Goal: Information Seeking & Learning: Learn about a topic

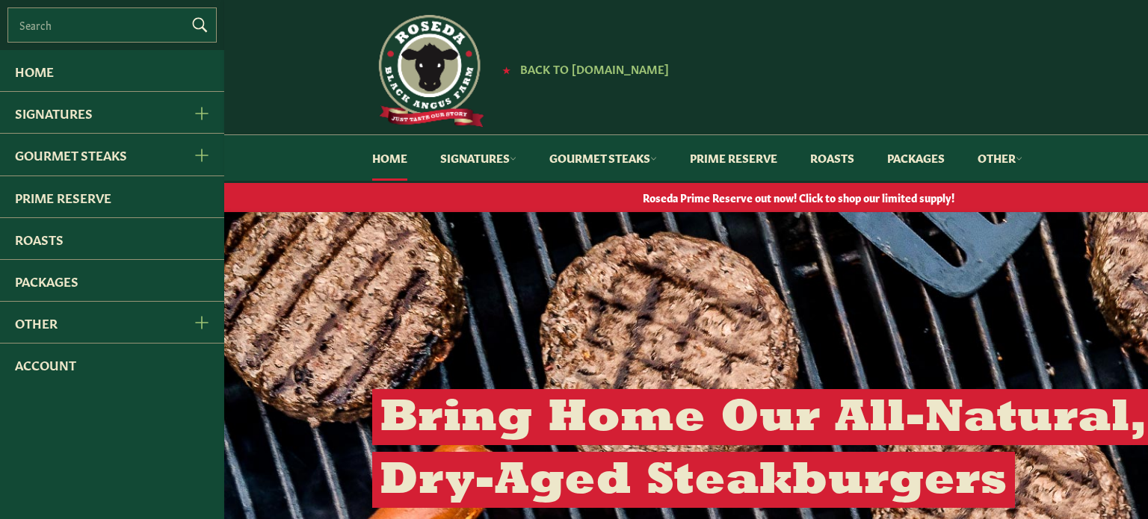
click at [816, 80] on div "★ Back to Roseda.com" at bounding box center [656, 71] width 568 height 112
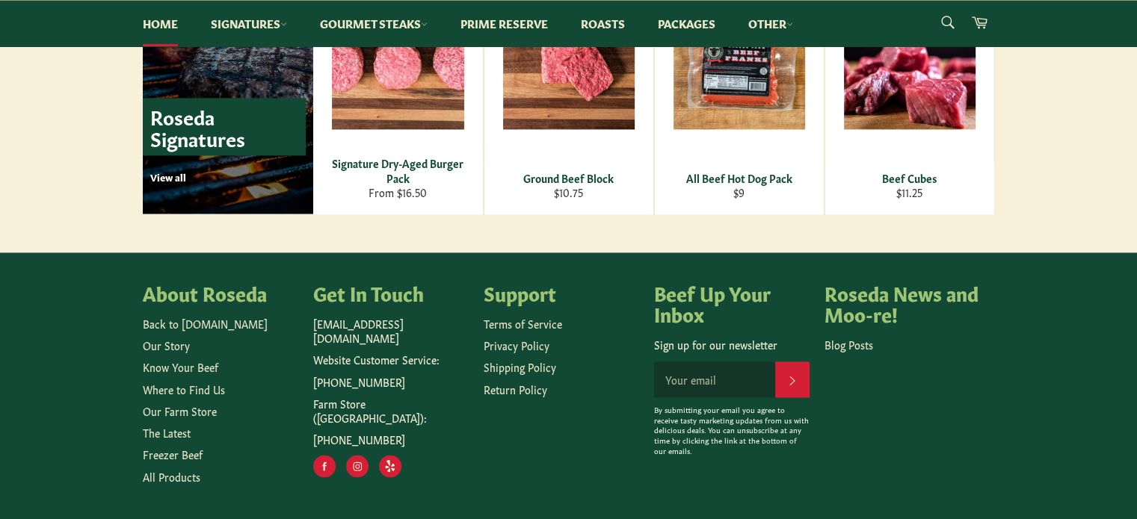
scroll to position [2218, 0]
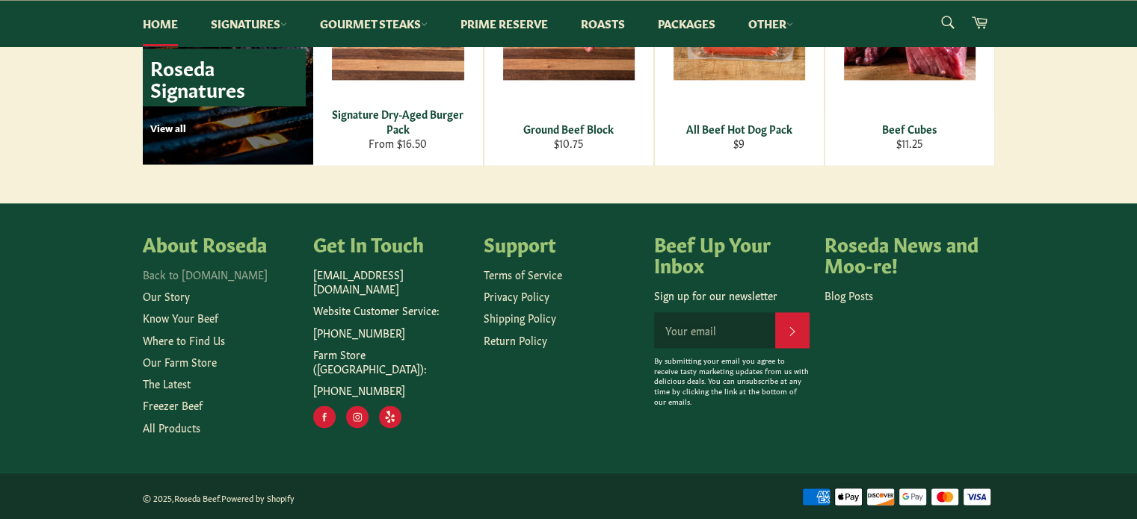
click at [213, 277] on link "Back to [DOMAIN_NAME]" at bounding box center [205, 274] width 125 height 15
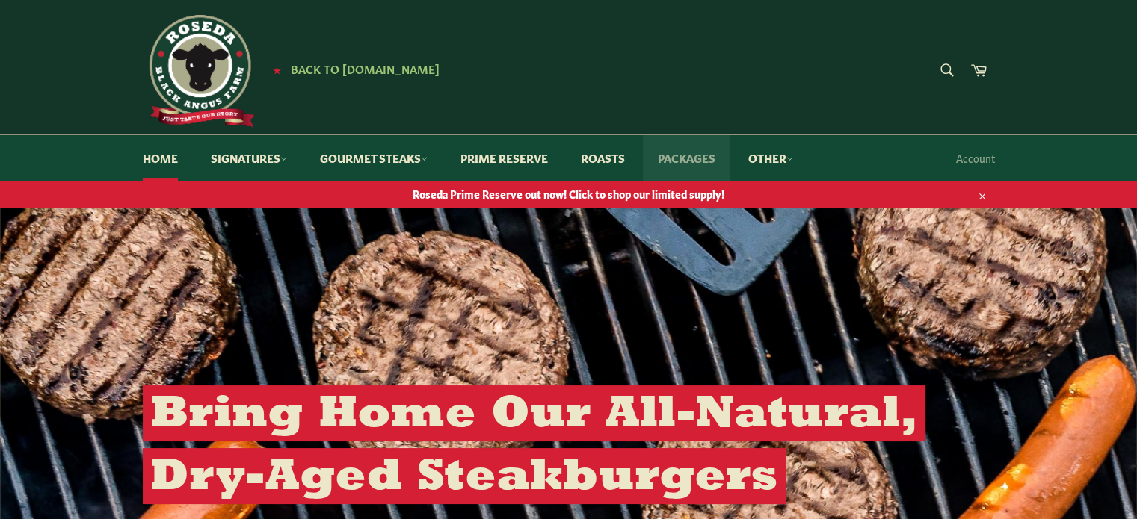
click at [667, 155] on link "Packages" at bounding box center [686, 158] width 87 height 46
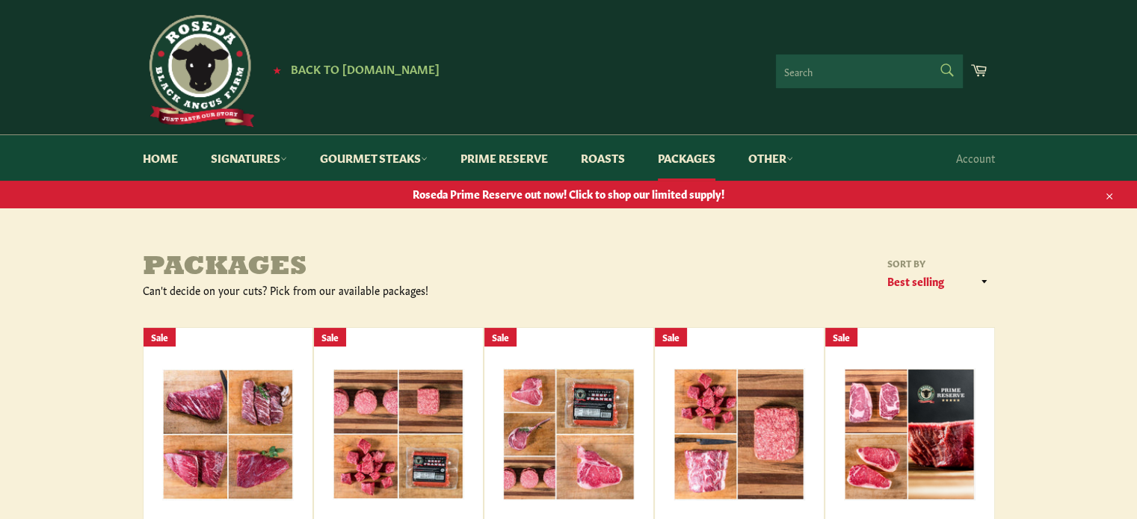
click at [948, 75] on form "Search Search" at bounding box center [869, 72] width 187 height 34
type input "freezer beef"
click at [929, 55] on button "Search" at bounding box center [946, 70] width 34 height 31
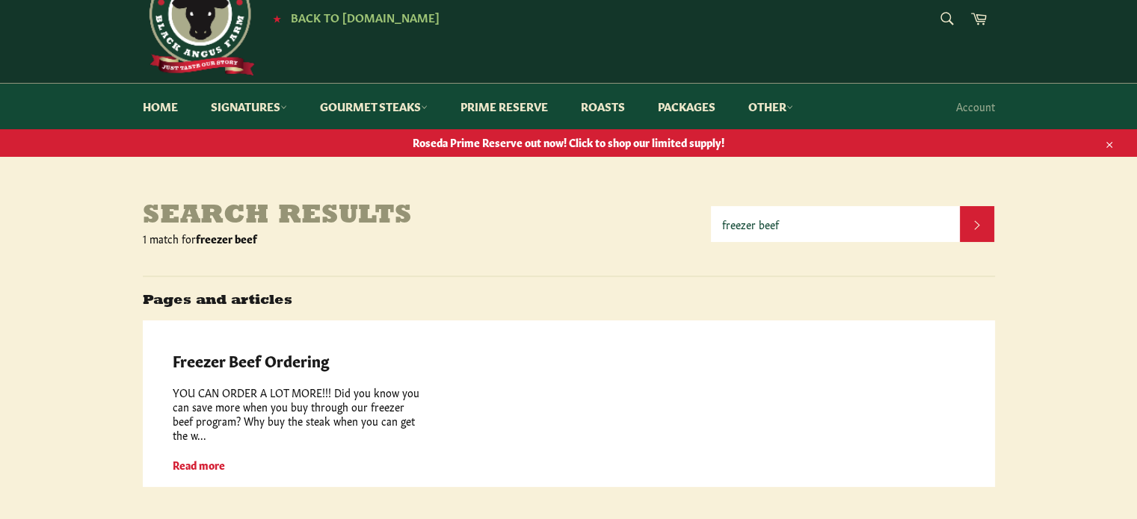
scroll to position [224, 0]
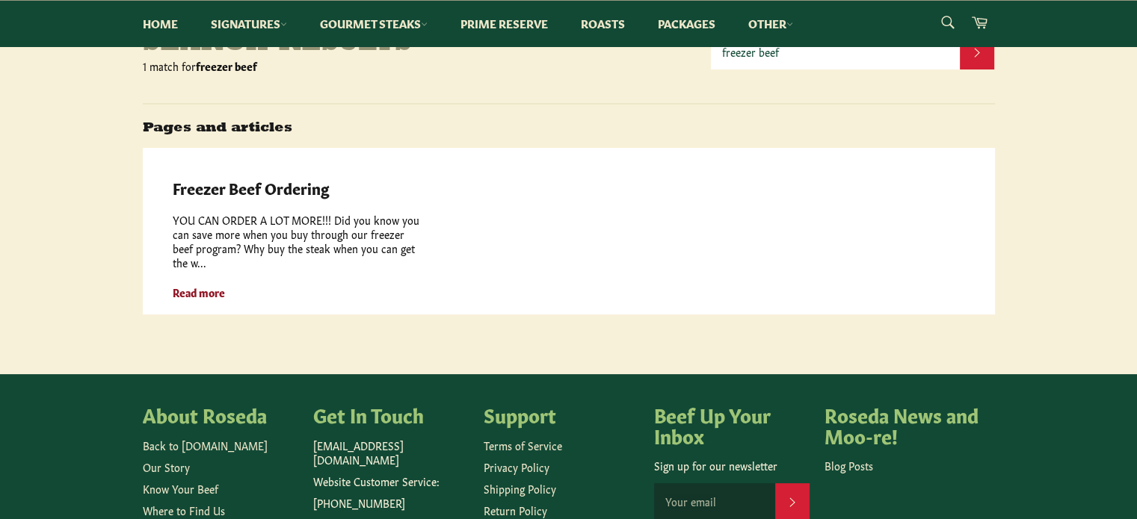
click at [206, 285] on strong "Read more" at bounding box center [199, 292] width 52 height 15
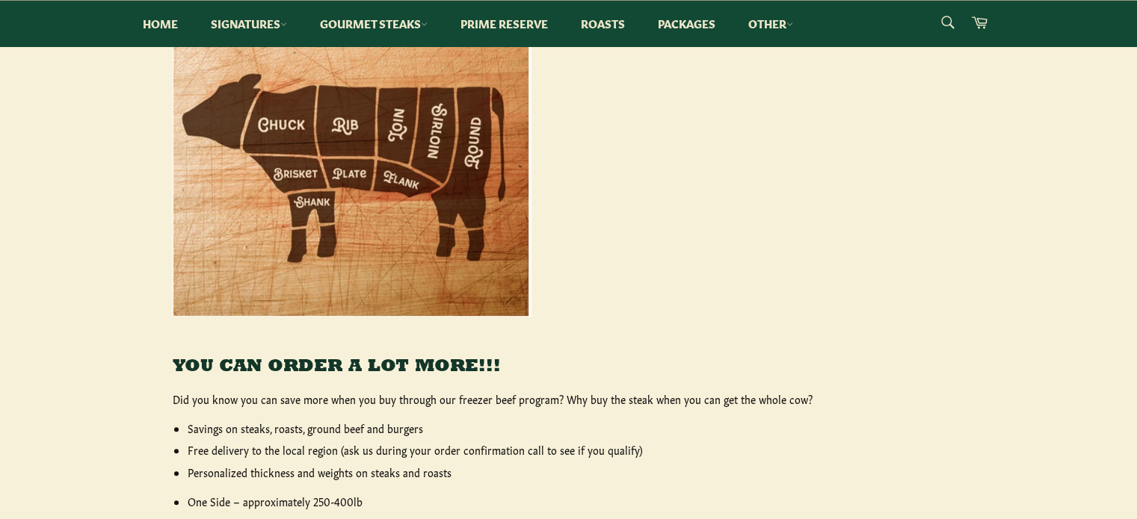
scroll to position [598, 0]
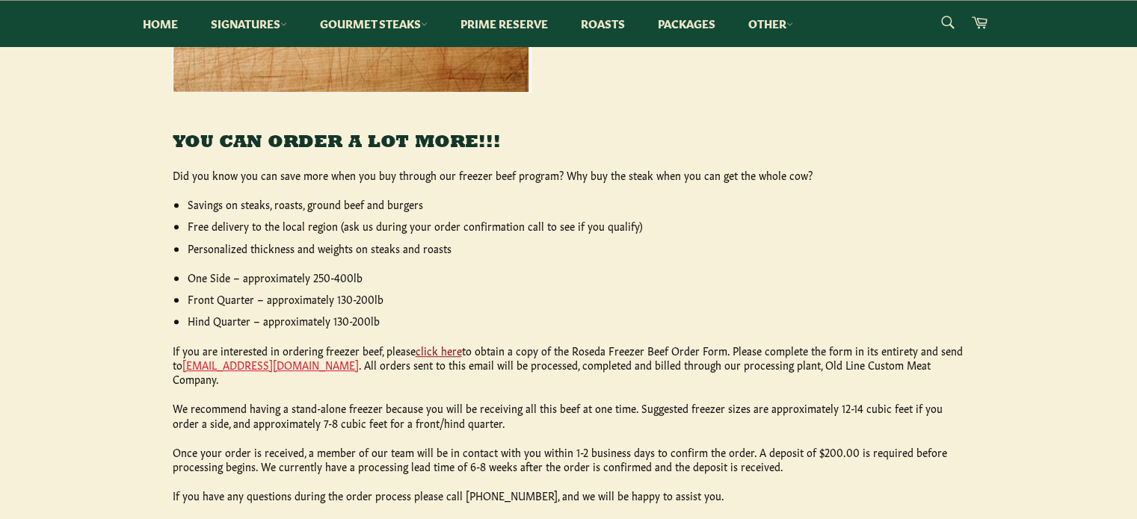
click at [439, 349] on link "click here" at bounding box center [439, 350] width 46 height 15
